Goal: Find specific page/section: Find specific page/section

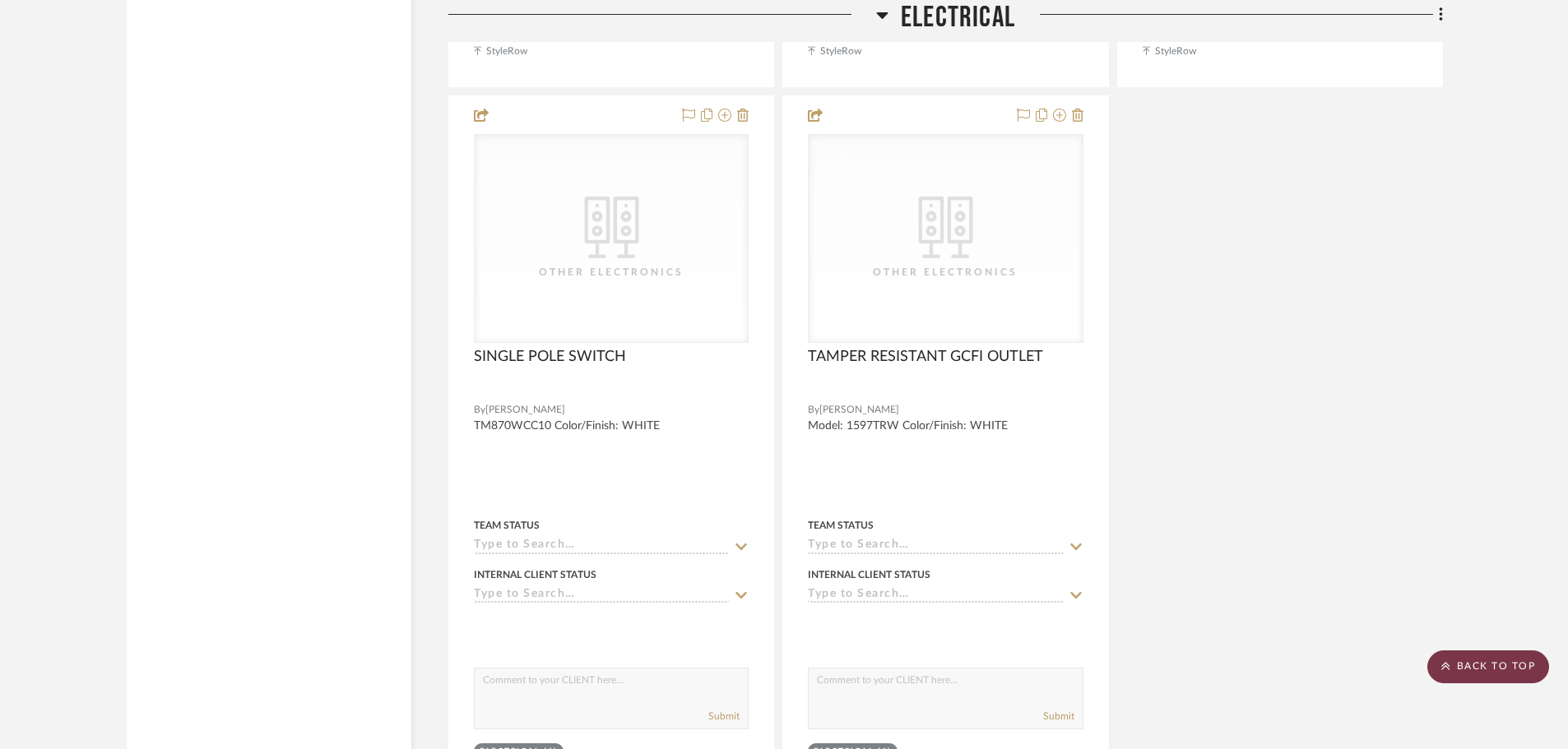
click at [1478, 672] on scroll-to-top-button "BACK TO TOP" at bounding box center [1487, 667] width 122 height 33
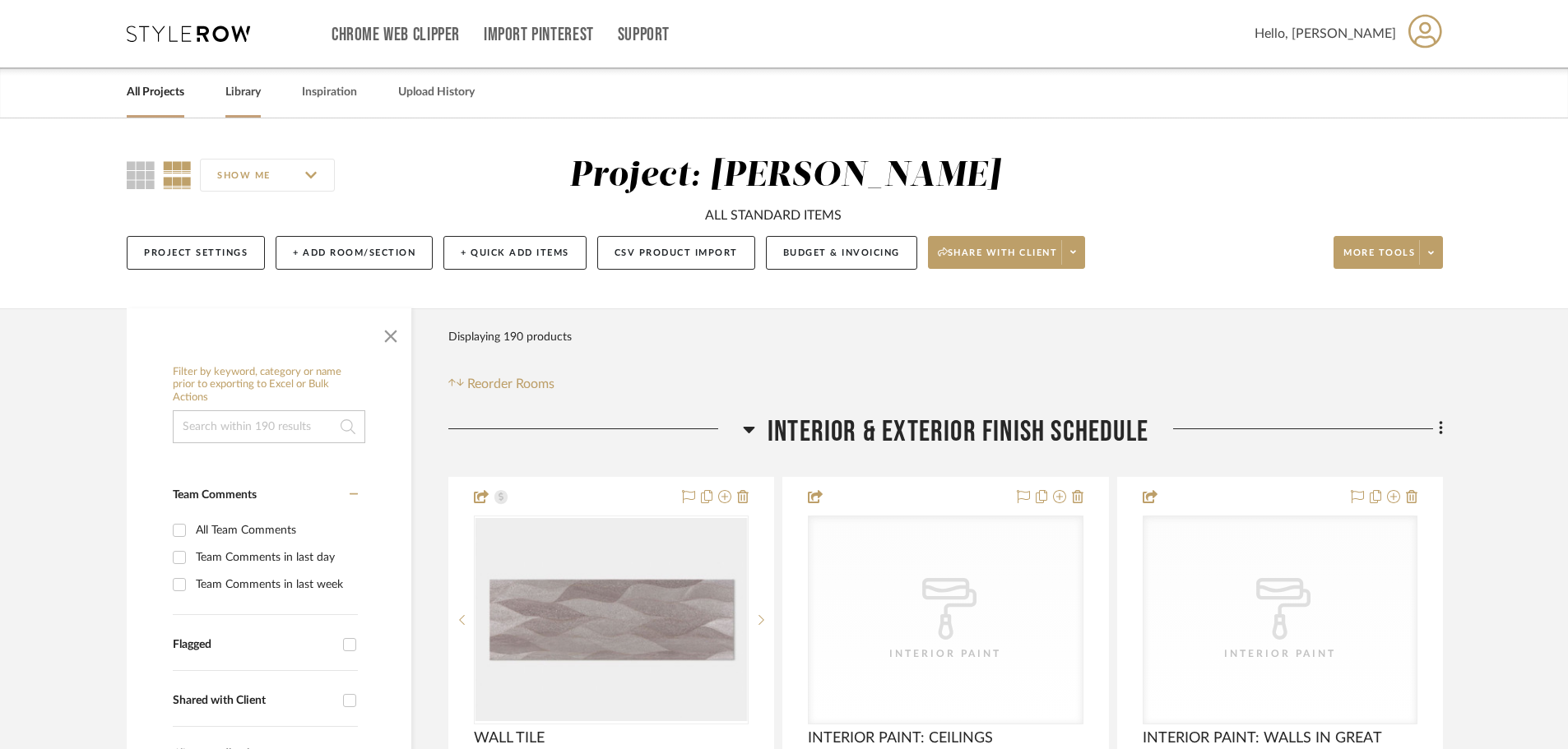
click at [254, 99] on link "Library" at bounding box center [242, 93] width 36 height 22
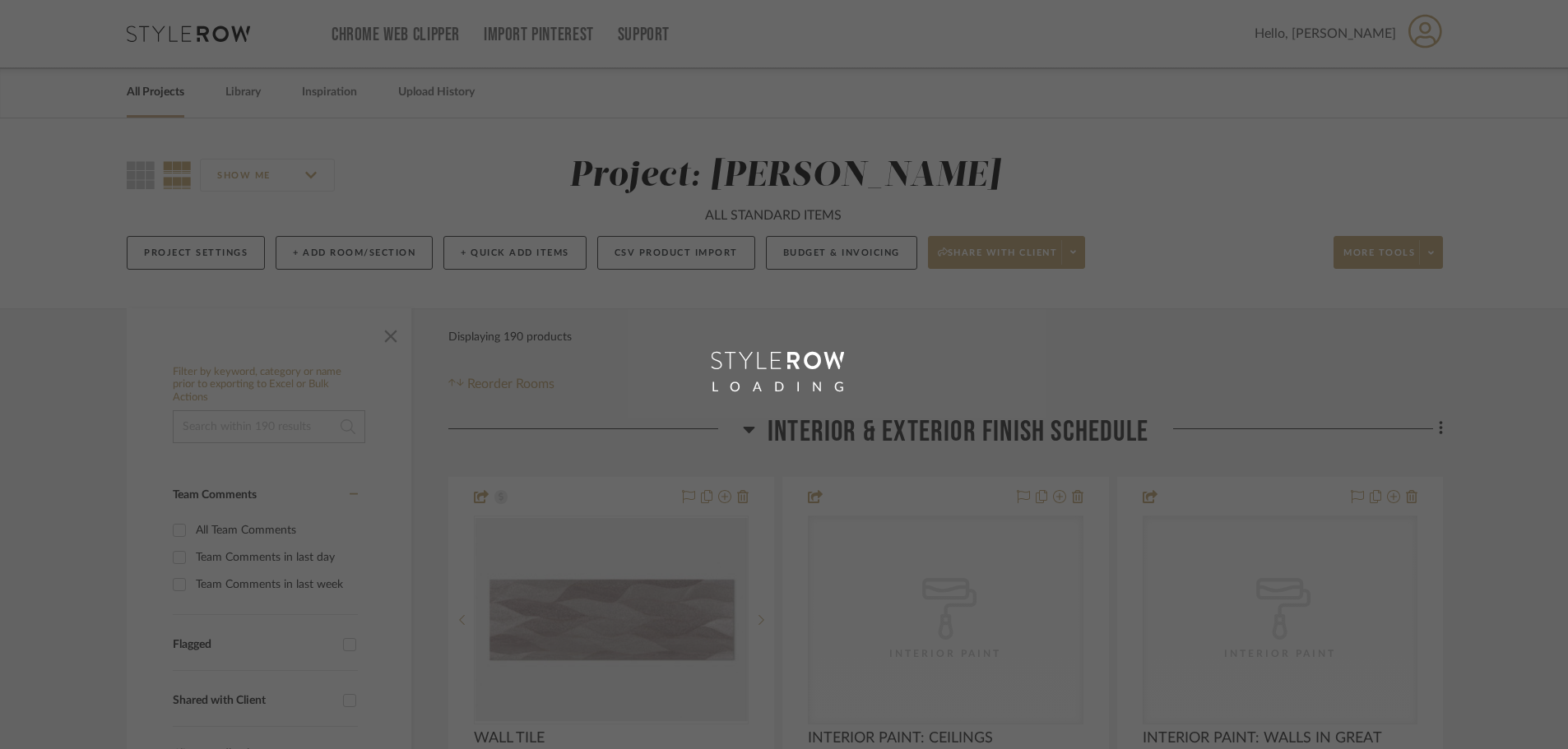
click at [153, 94] on div "LOADING" at bounding box center [784, 374] width 1568 height 749
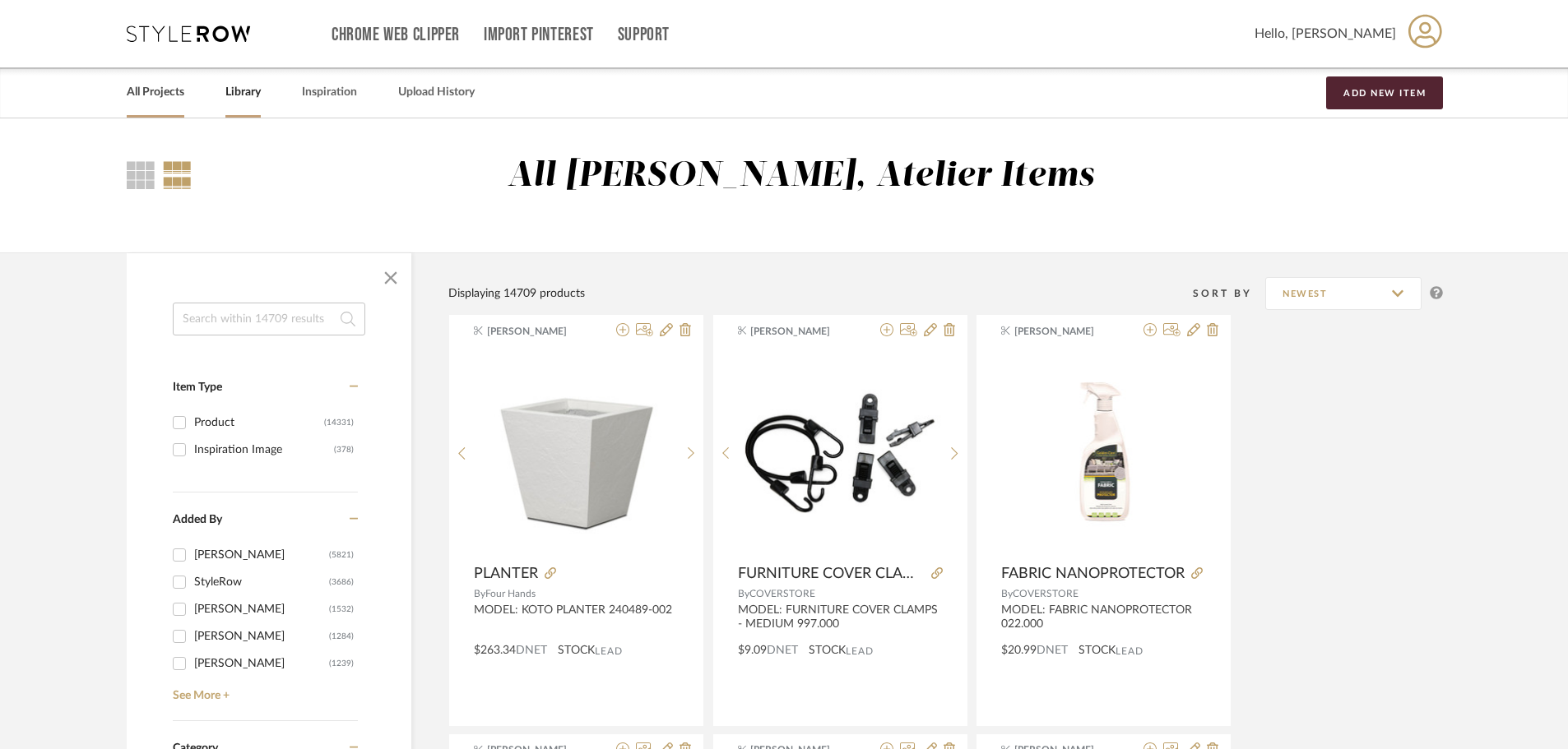
click at [154, 93] on link "All Projects" at bounding box center [155, 93] width 58 height 22
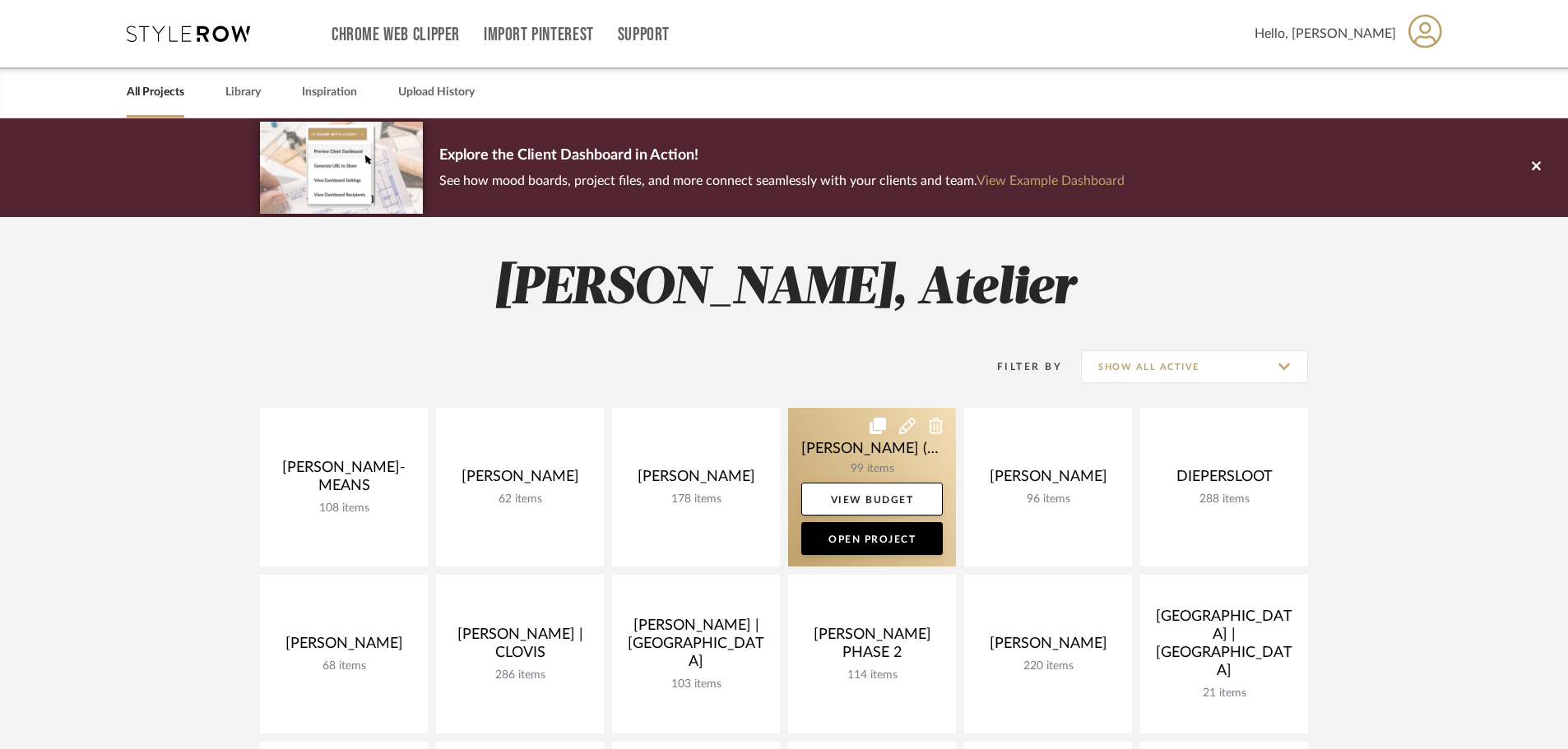
click at [837, 452] on link at bounding box center [871, 486] width 168 height 159
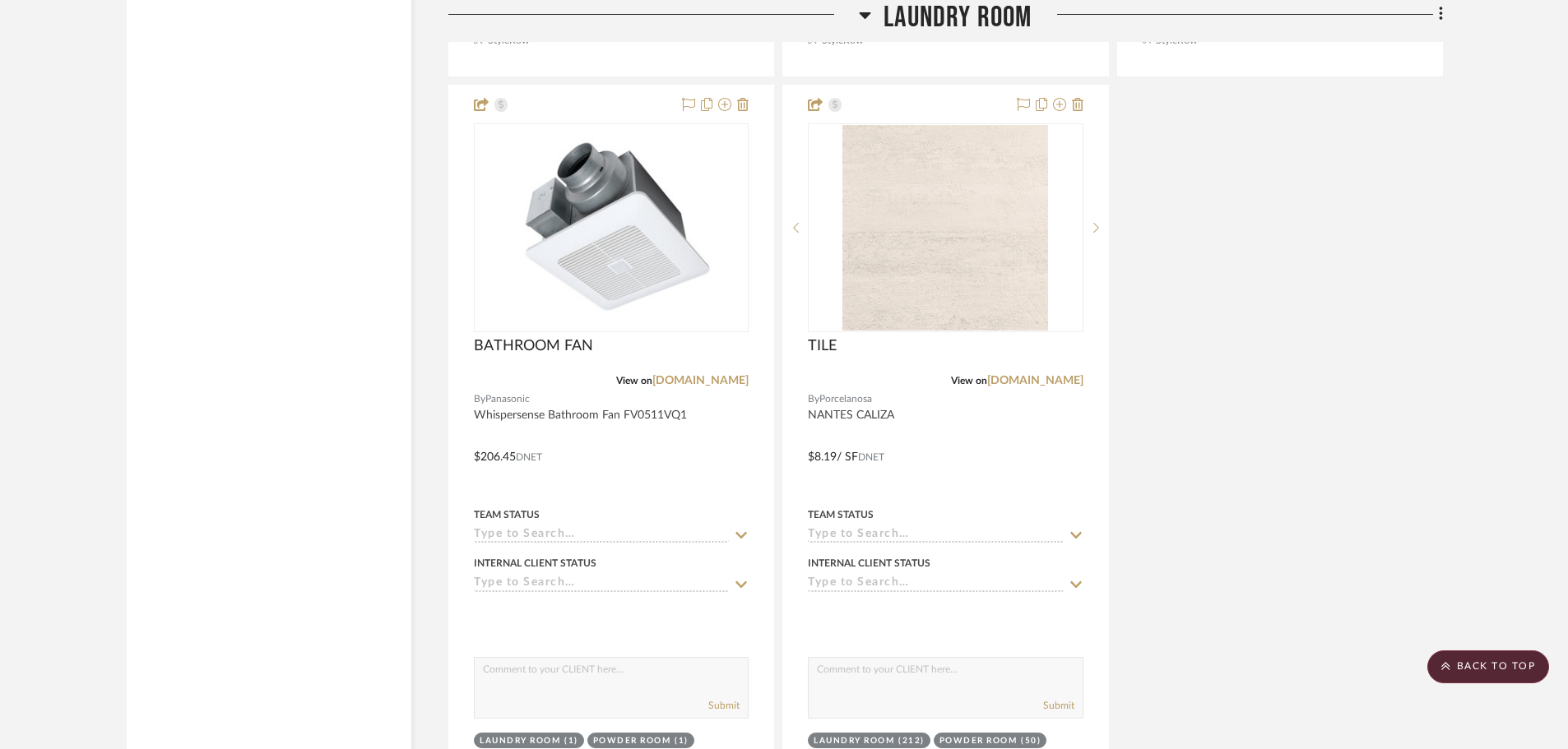
scroll to position [4770, 0]
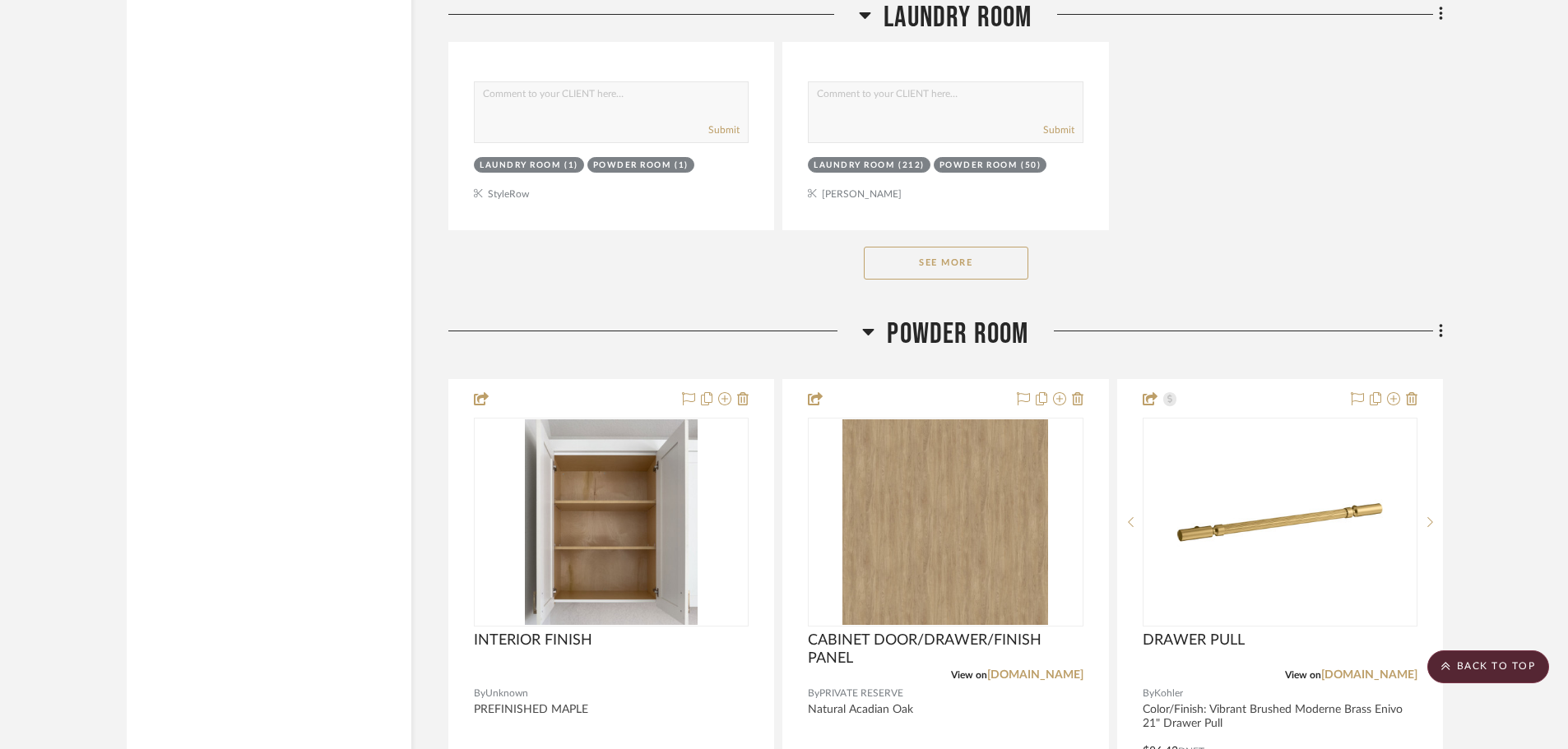
click at [940, 247] on button "See More" at bounding box center [946, 263] width 164 height 33
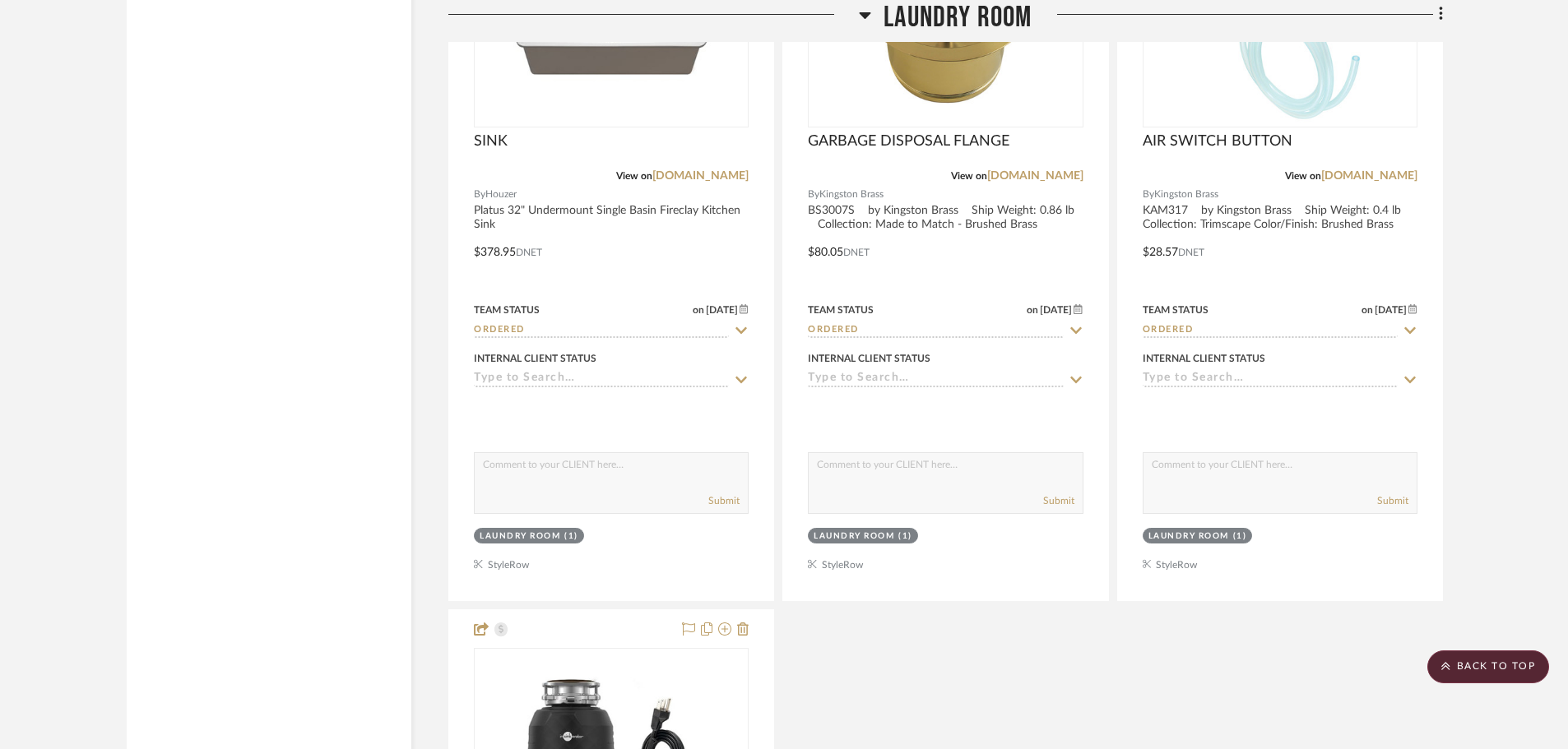
scroll to position [7155, 0]
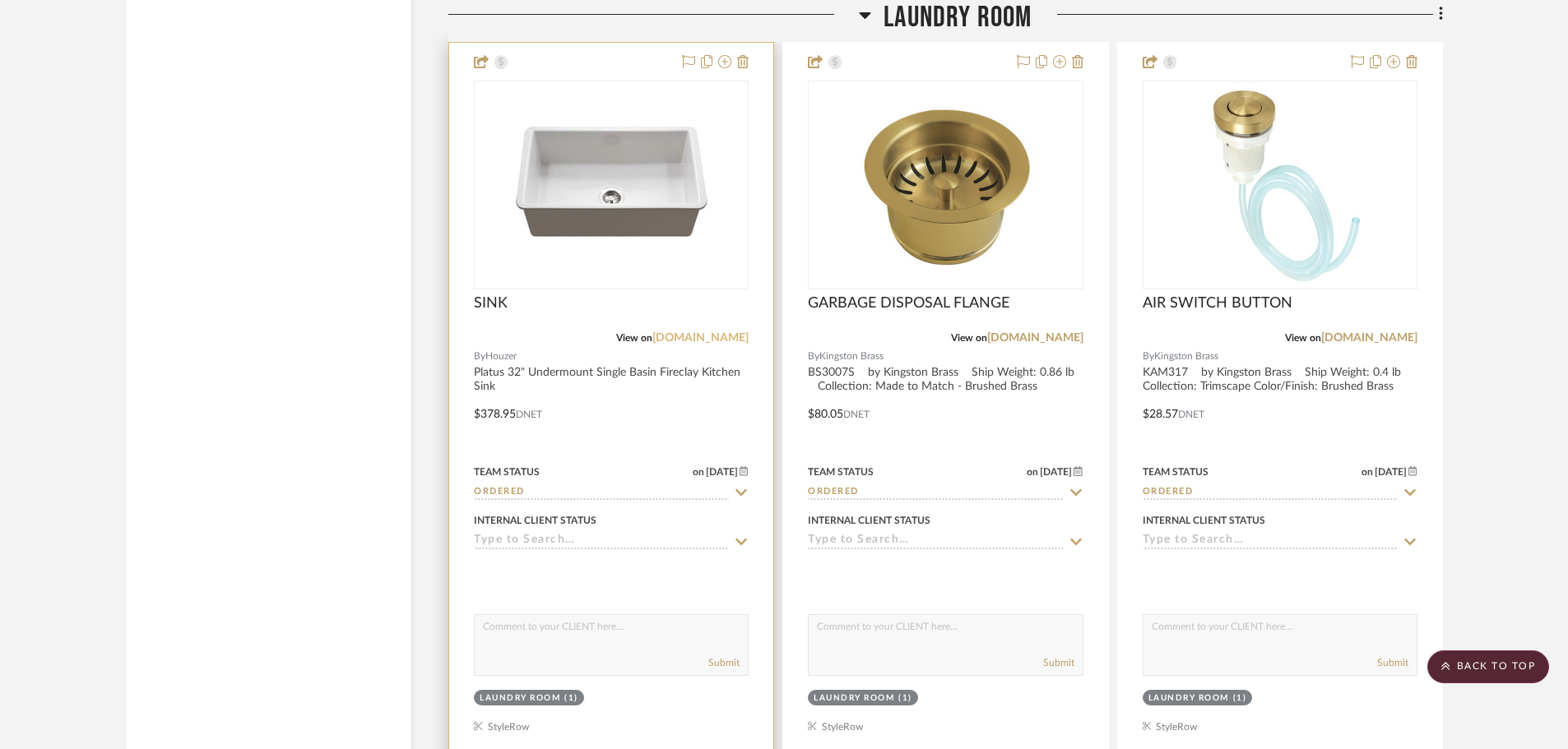
click at [725, 332] on link "[DOMAIN_NAME]" at bounding box center [700, 338] width 96 height 12
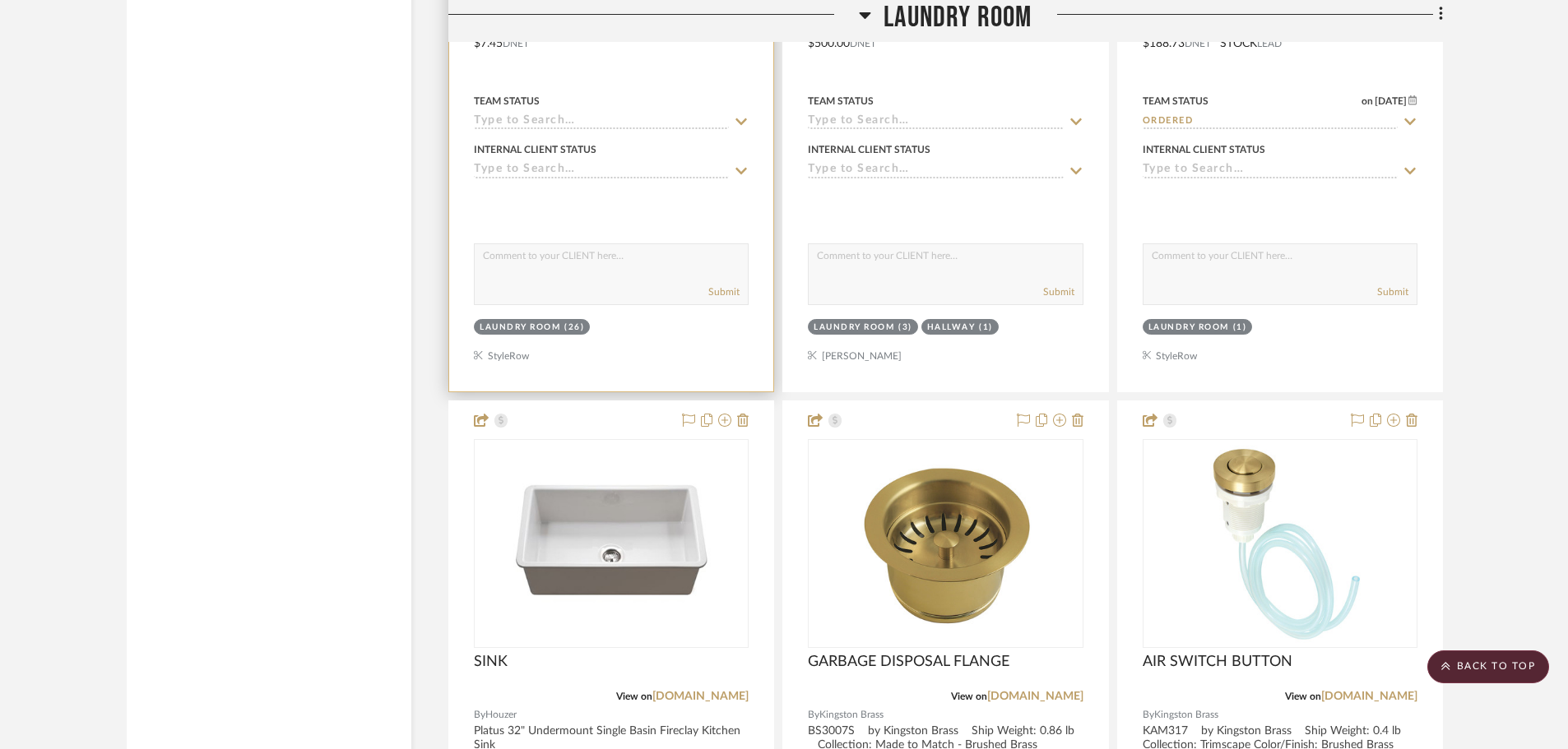
scroll to position [6825, 0]
